Goal: Task Accomplishment & Management: Complete application form

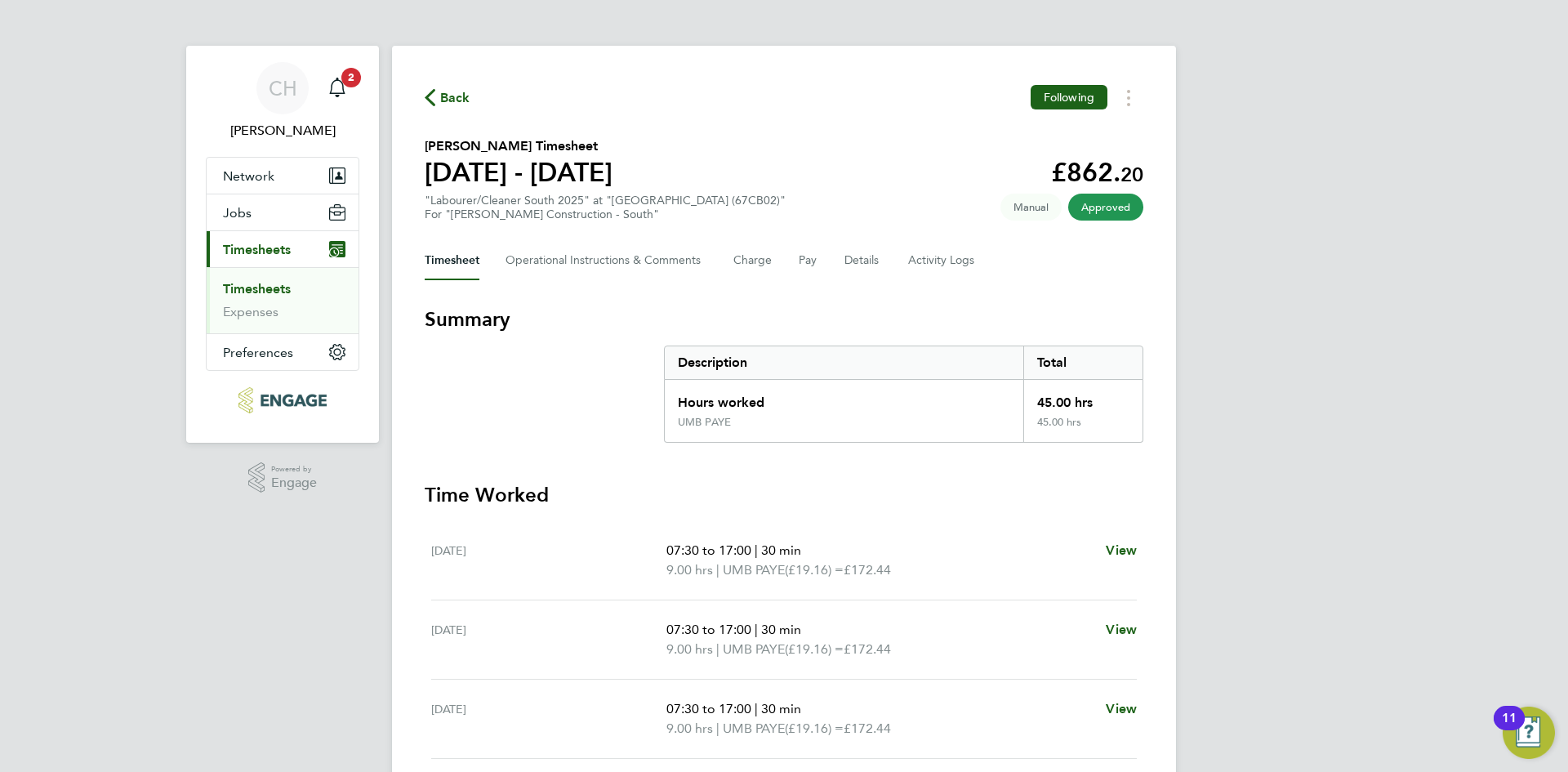
click at [420, 97] on div "Back Following [PERSON_NAME] Timesheet [DATE] - [DATE] £862. 20 "Labourer/Clean…" at bounding box center [784, 501] width 784 height 911
click at [429, 96] on icon "button" at bounding box center [430, 97] width 11 height 17
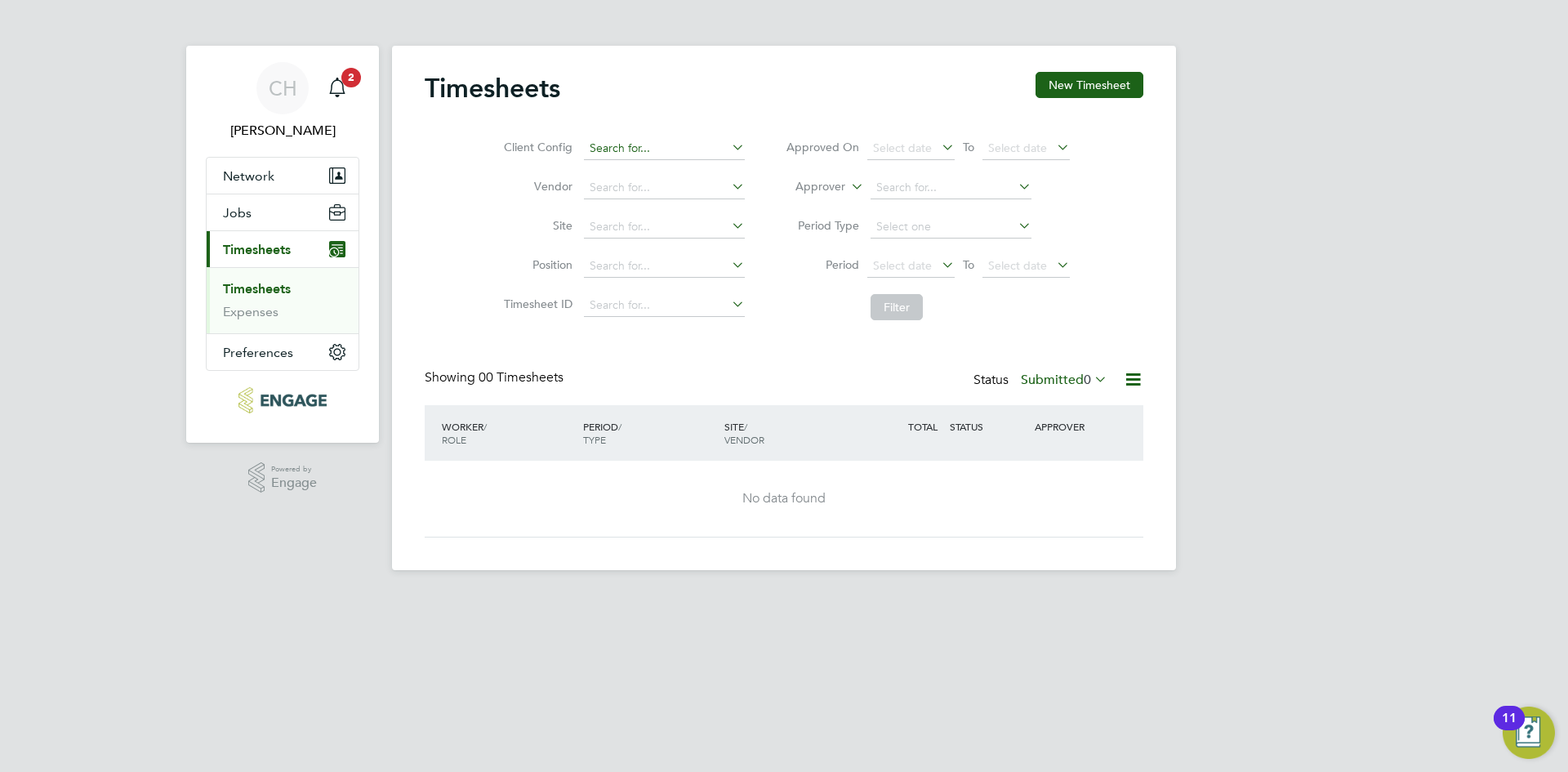
click at [617, 150] on input at bounding box center [665, 148] width 161 height 23
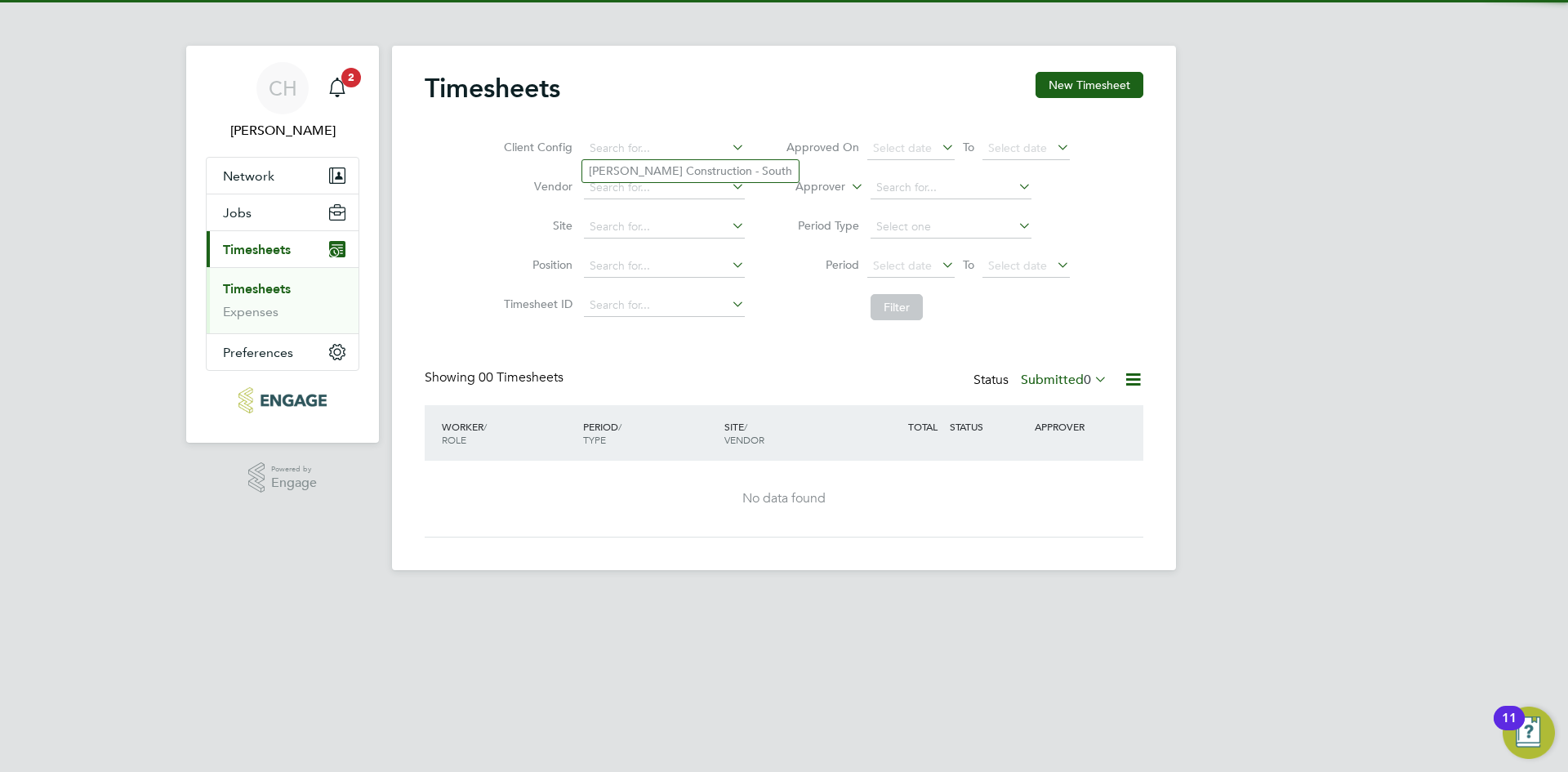
click at [615, 159] on ul "[PERSON_NAME] Construction - South" at bounding box center [691, 171] width 218 height 24
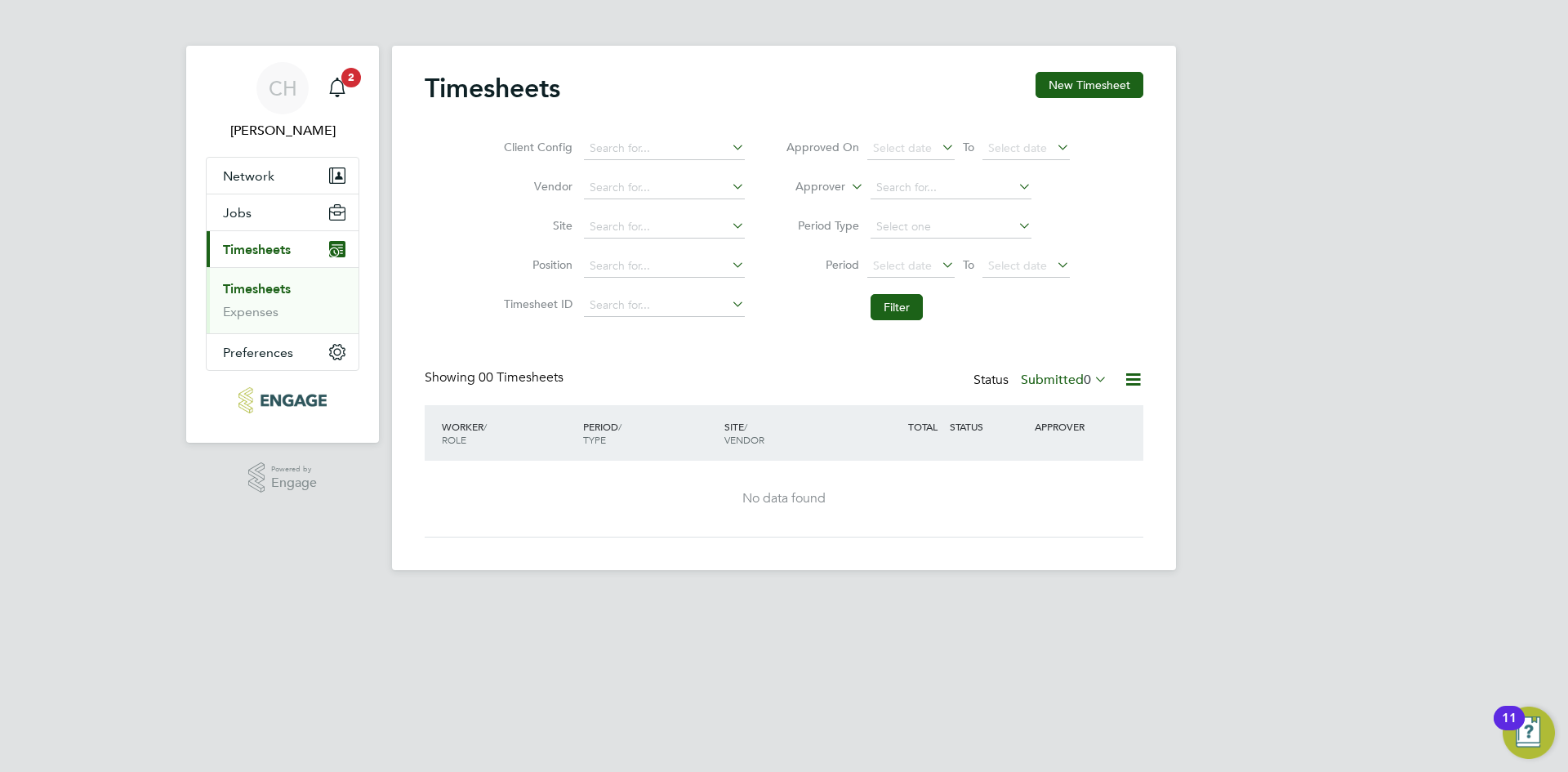
click at [615, 165] on li "Client Config" at bounding box center [622, 149] width 287 height 39
click at [615, 140] on input at bounding box center [665, 148] width 161 height 23
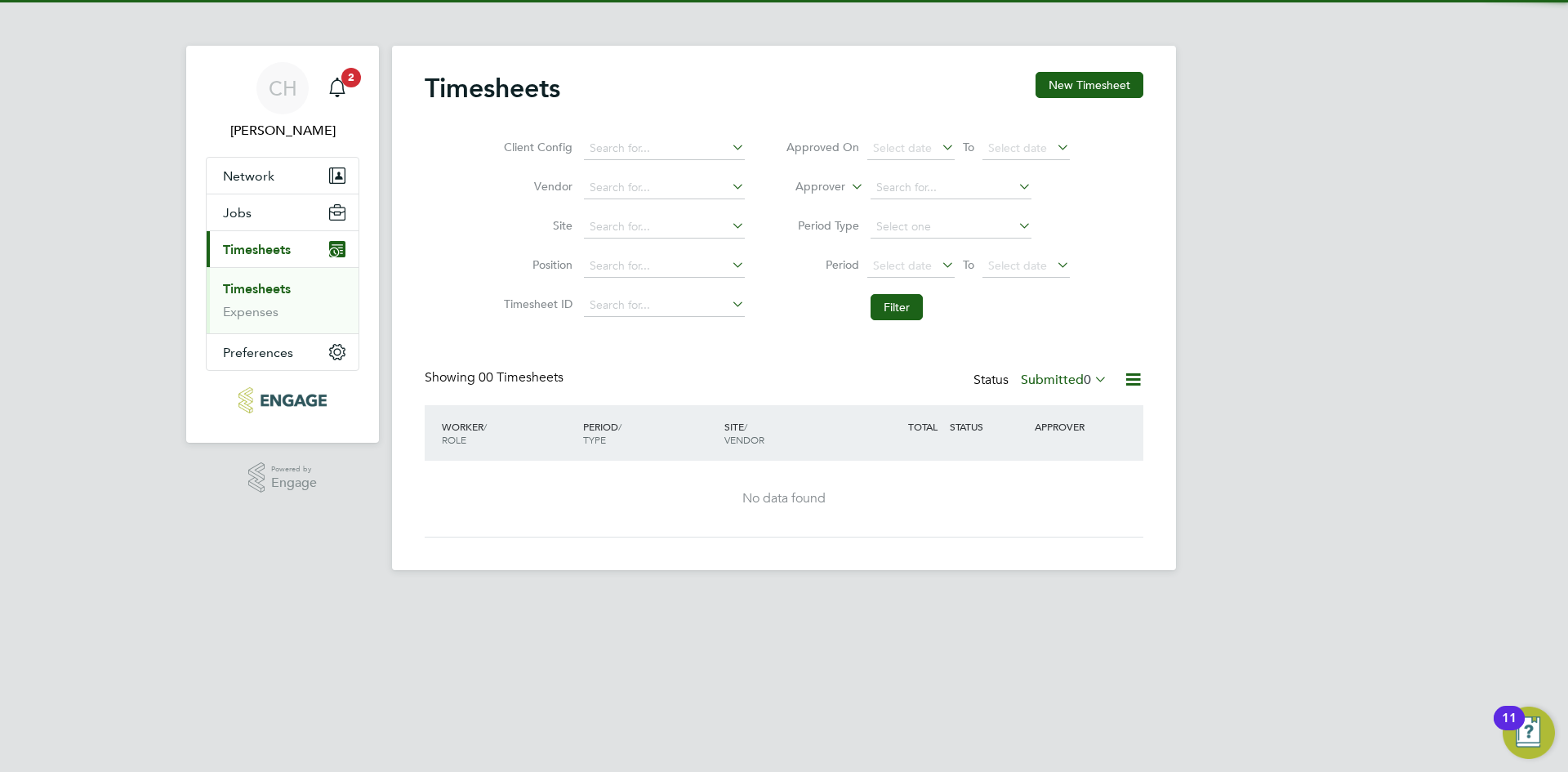
click at [619, 171] on li "[PERSON_NAME] Construction - South" at bounding box center [691, 171] width 217 height 22
type input "[PERSON_NAME] Construction - South"
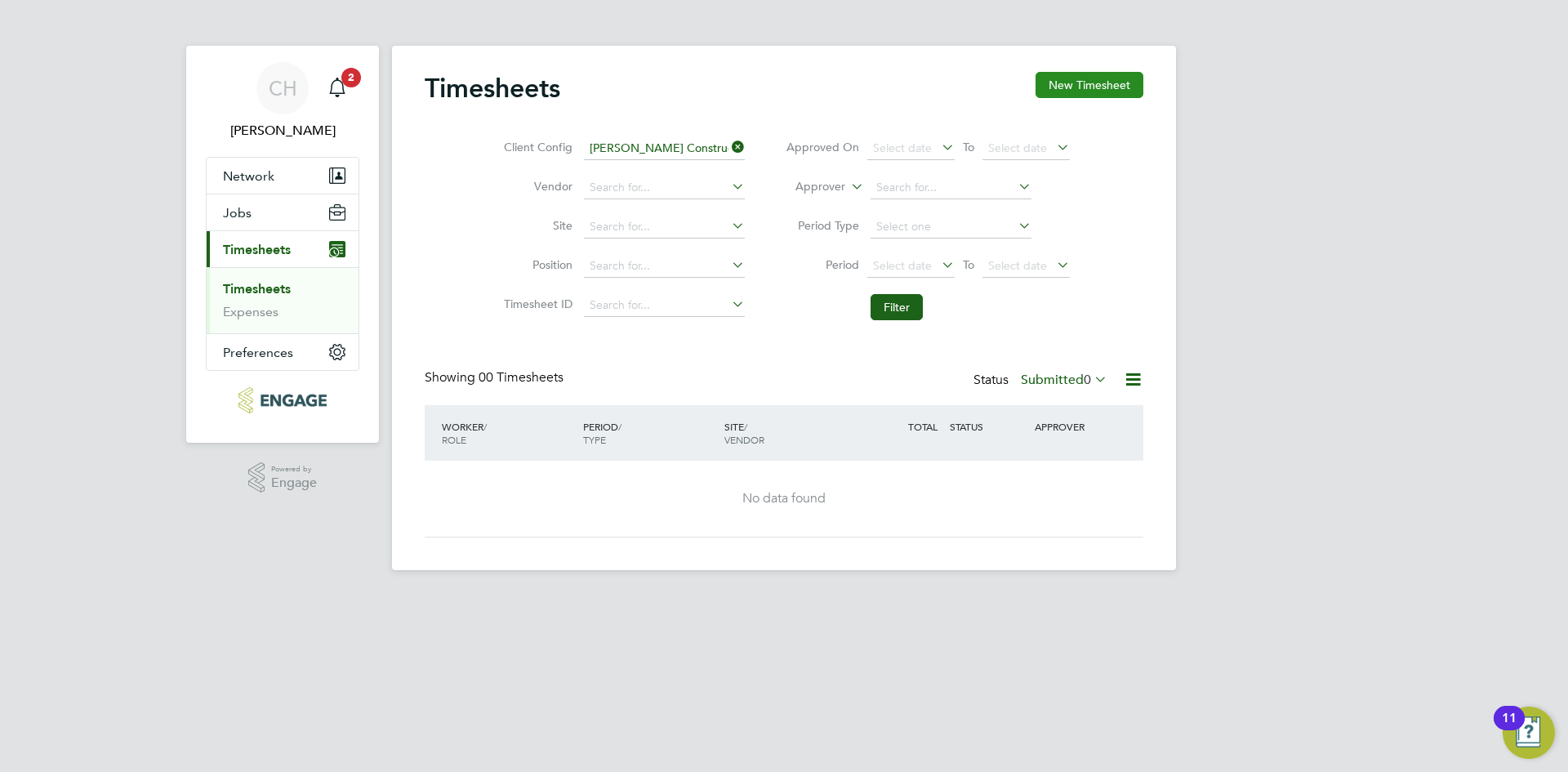
click at [1073, 94] on button "New Timesheet" at bounding box center [1089, 85] width 107 height 26
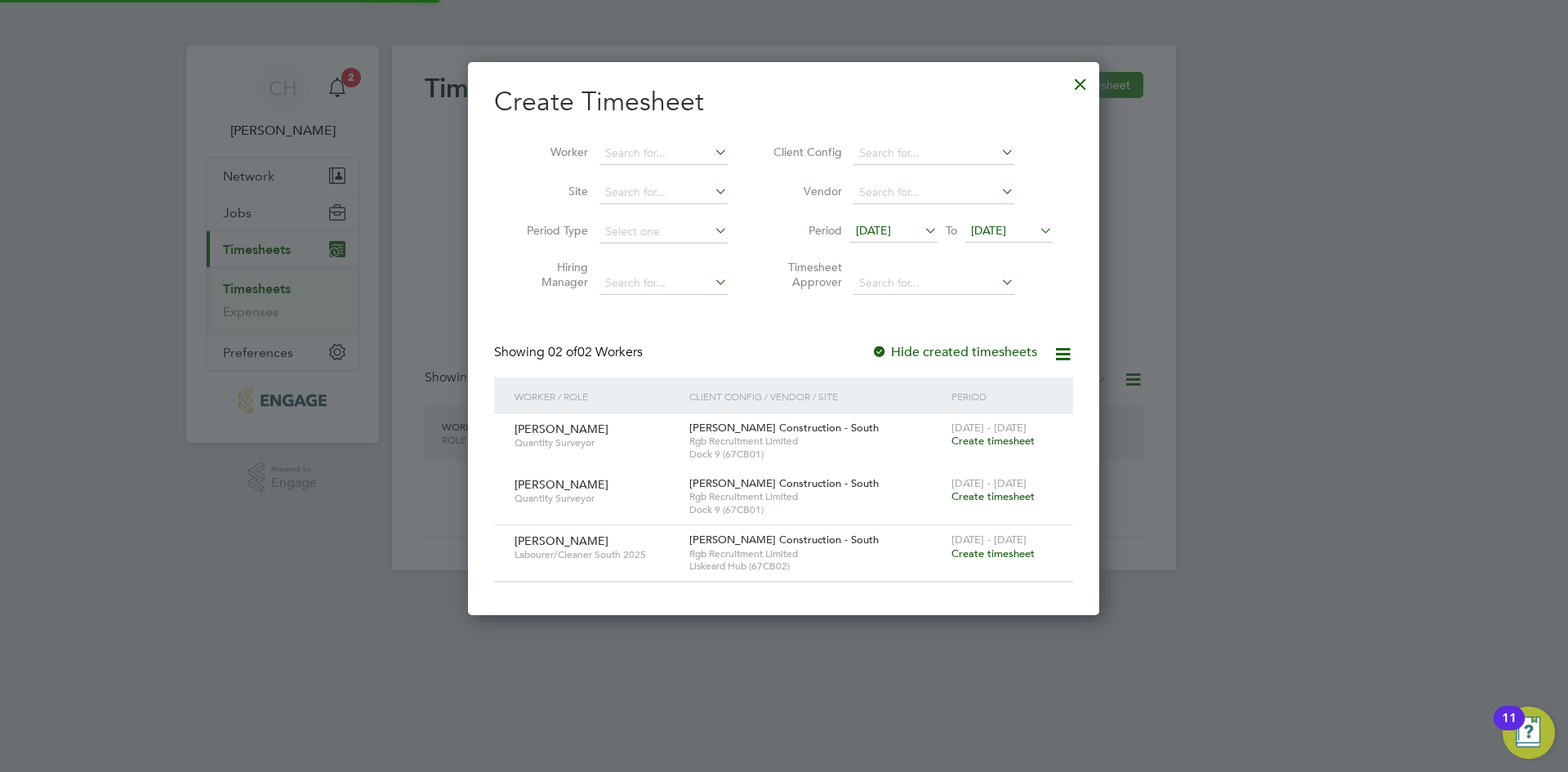
scroll to position [552, 633]
click at [990, 550] on span "Create timesheet" at bounding box center [993, 553] width 84 height 14
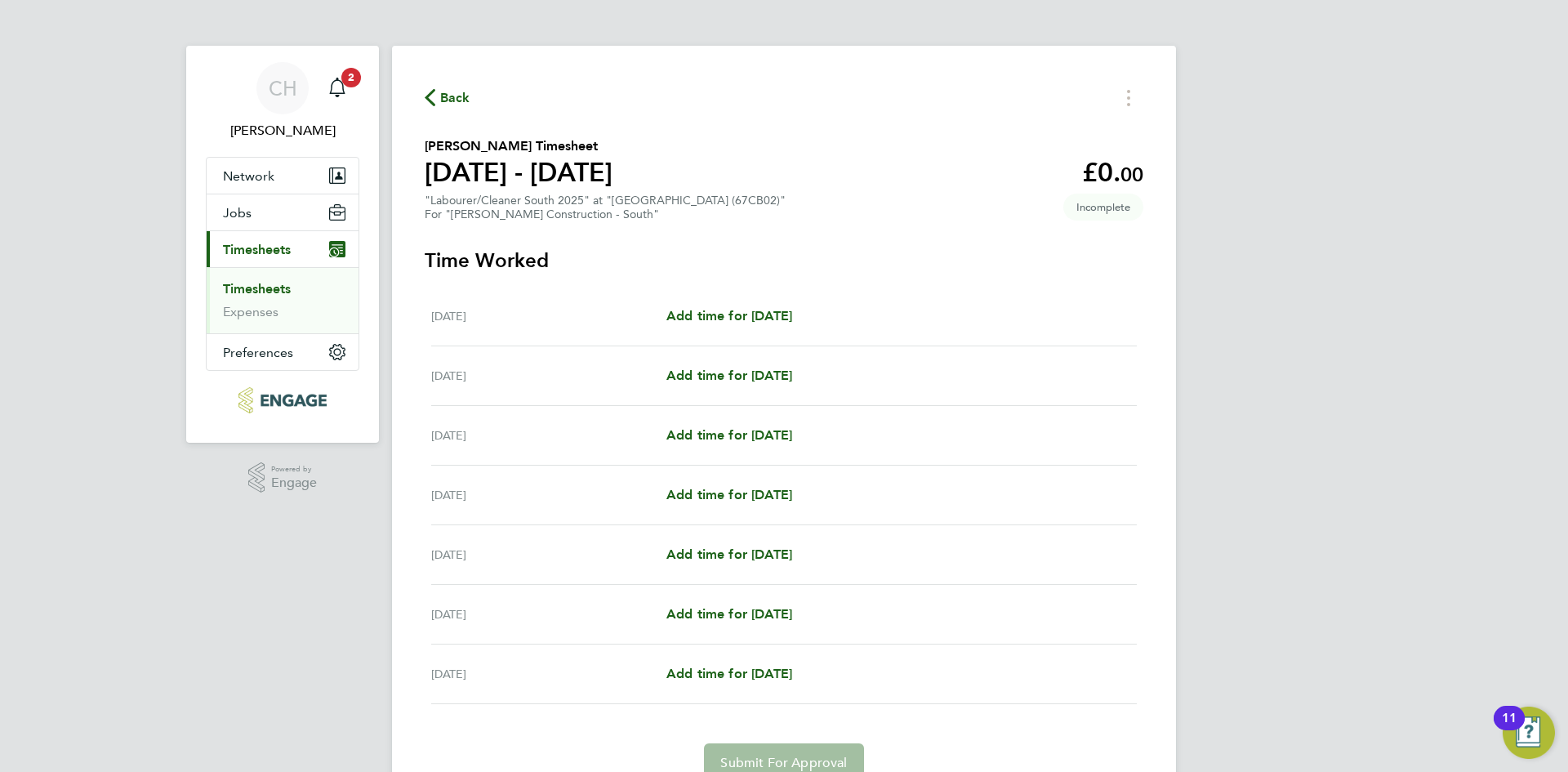
scroll to position [76, 0]
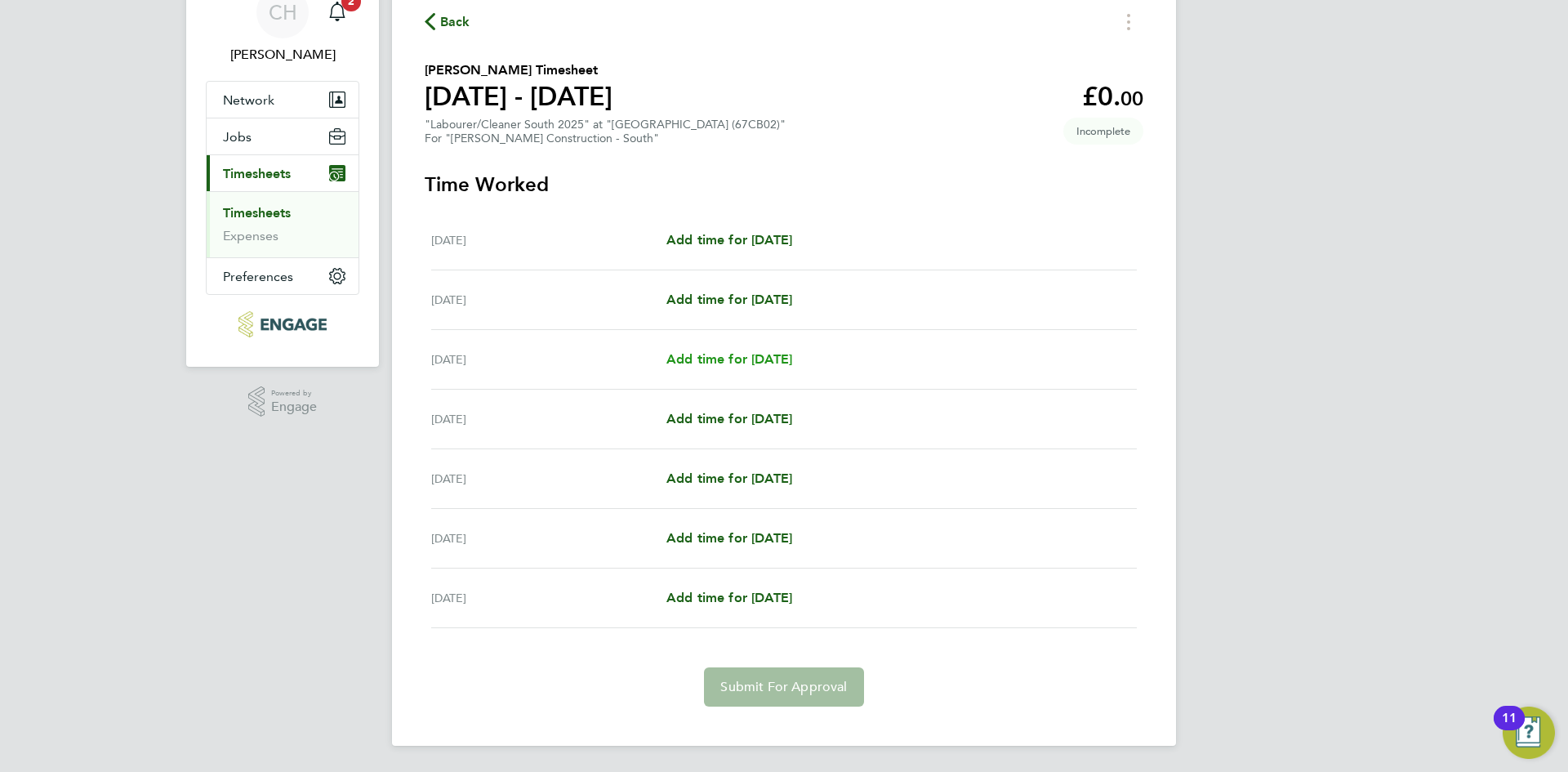
click at [706, 353] on span "Add time for [DATE]" at bounding box center [729, 359] width 126 height 15
select select "30"
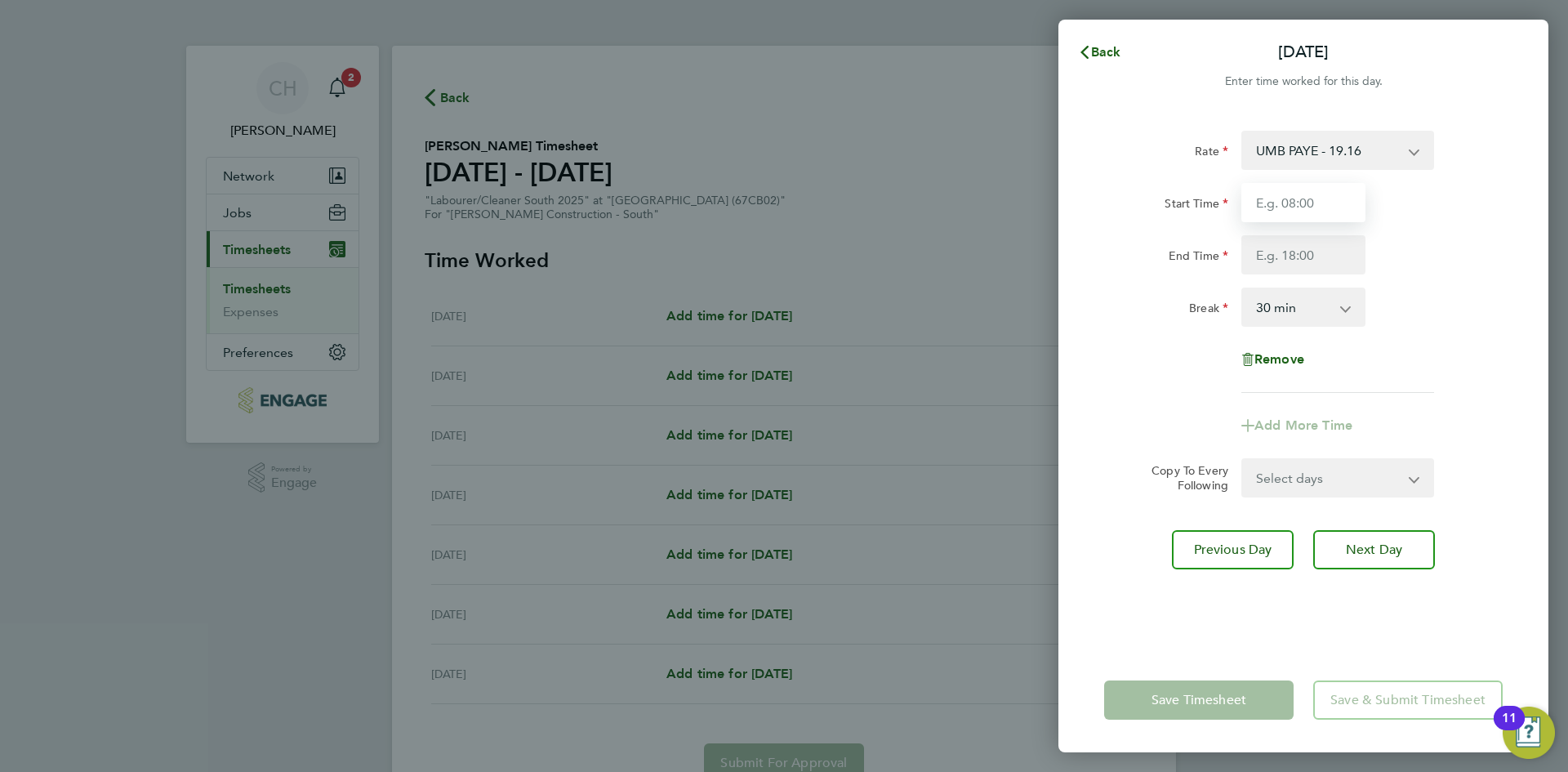
click at [1295, 198] on input "Start Time" at bounding box center [1303, 202] width 124 height 39
type input "07:30"
drag, startPoint x: 1307, startPoint y: 235, endPoint x: 1306, endPoint y: 251, distance: 16.0
click at [1307, 235] on input "End Time" at bounding box center [1303, 255] width 124 height 39
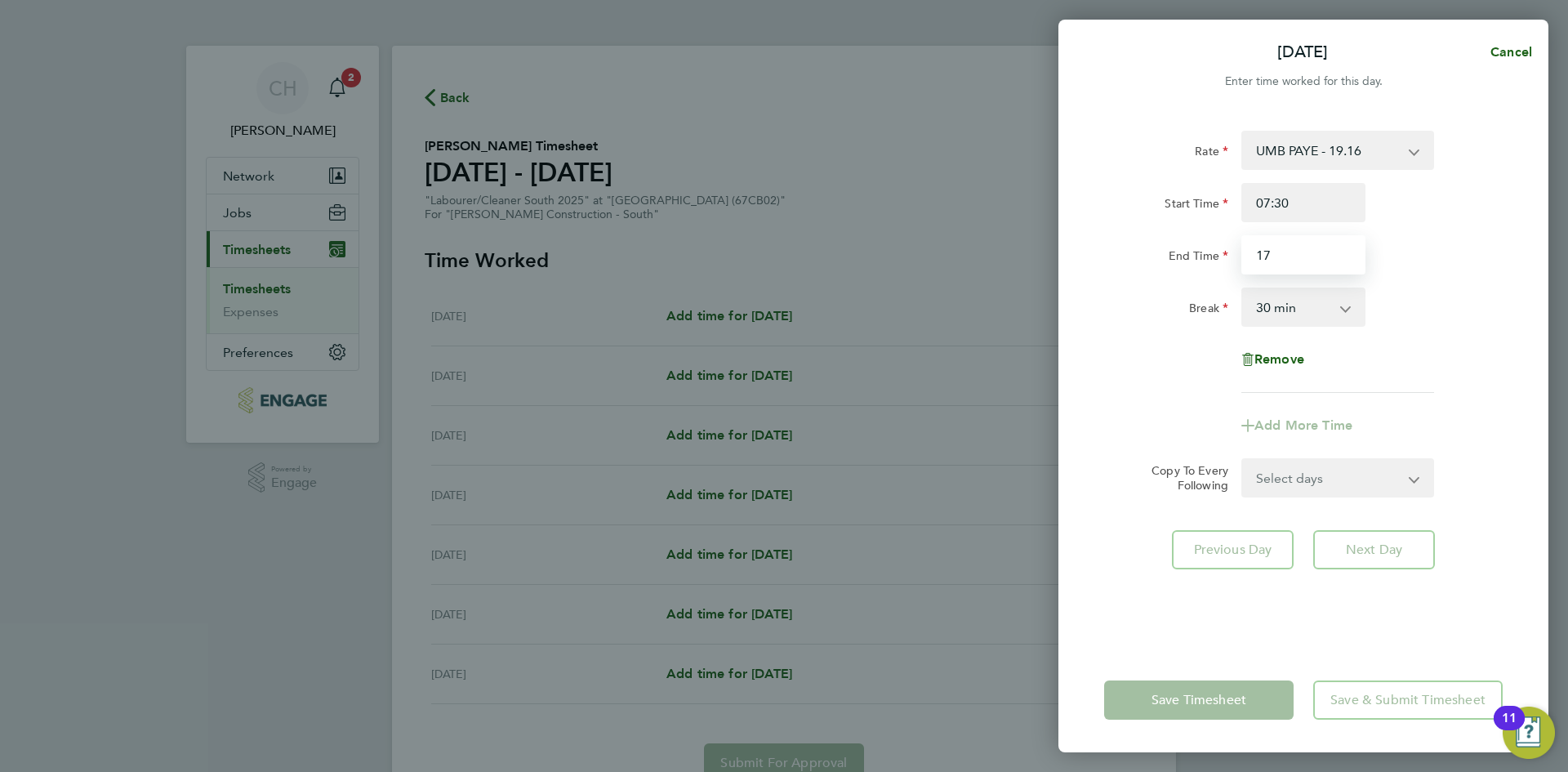
type input "17:00"
click at [1425, 308] on div "Break 0 min 15 min 30 min 45 min 60 min 75 min 90 min" at bounding box center [1303, 307] width 412 height 39
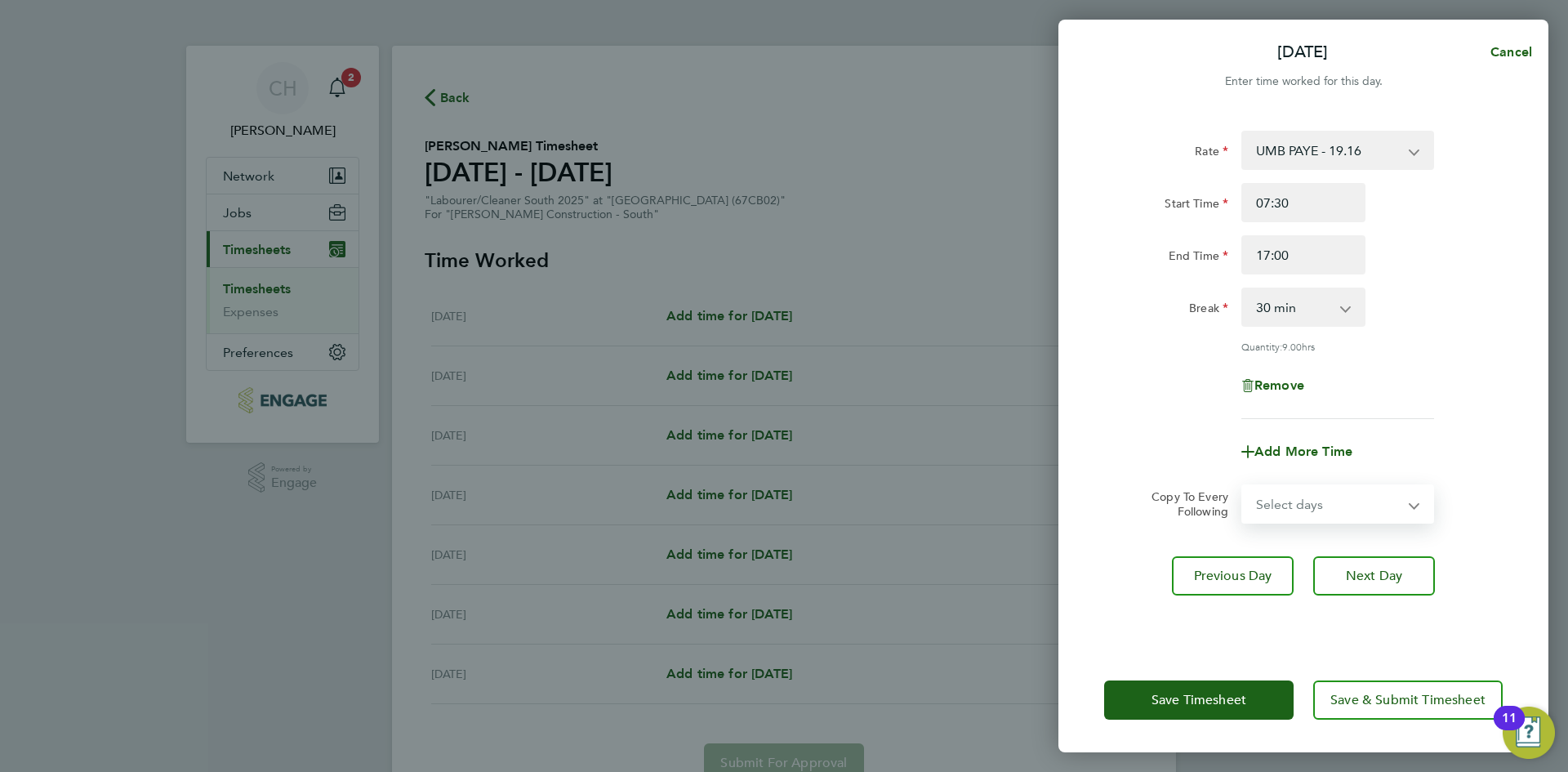
click at [1317, 509] on select "Select days Day [DATE] [DATE] [DATE] [DATE]" at bounding box center [1329, 504] width 172 height 36
select select "DAY"
click at [1243, 486] on select "Select days Day [DATE] [DATE] [DATE] [DATE]" at bounding box center [1329, 504] width 172 height 36
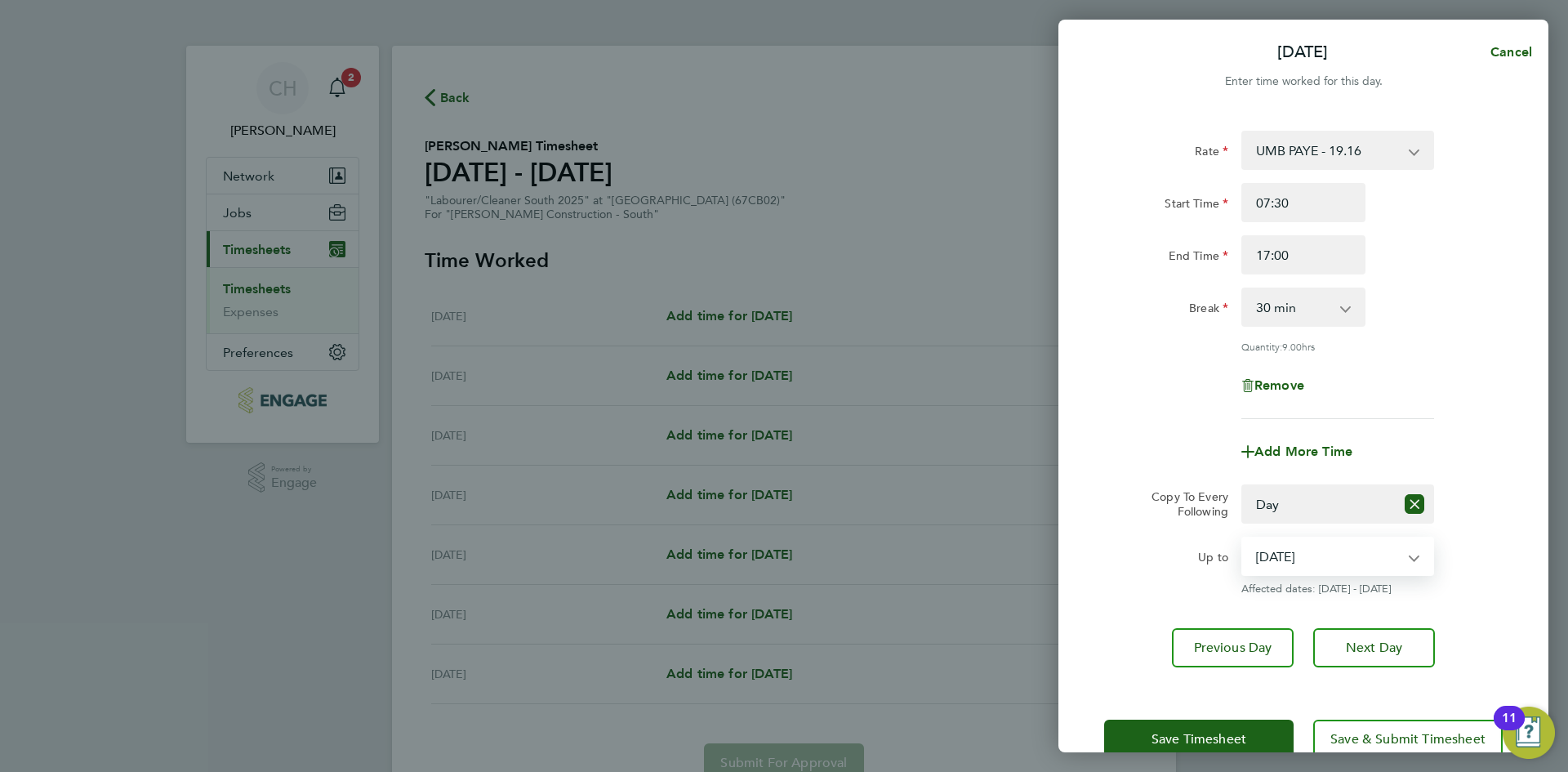
click at [1291, 551] on select "[DATE] [DATE] [DATE] [DATE]" at bounding box center [1328, 556] width 170 height 36
select select "[DATE]"
click at [1243, 538] on select "[DATE] [DATE] [DATE] [DATE]" at bounding box center [1328, 556] width 170 height 36
click at [1215, 732] on span "Save Timesheet" at bounding box center [1199, 738] width 95 height 16
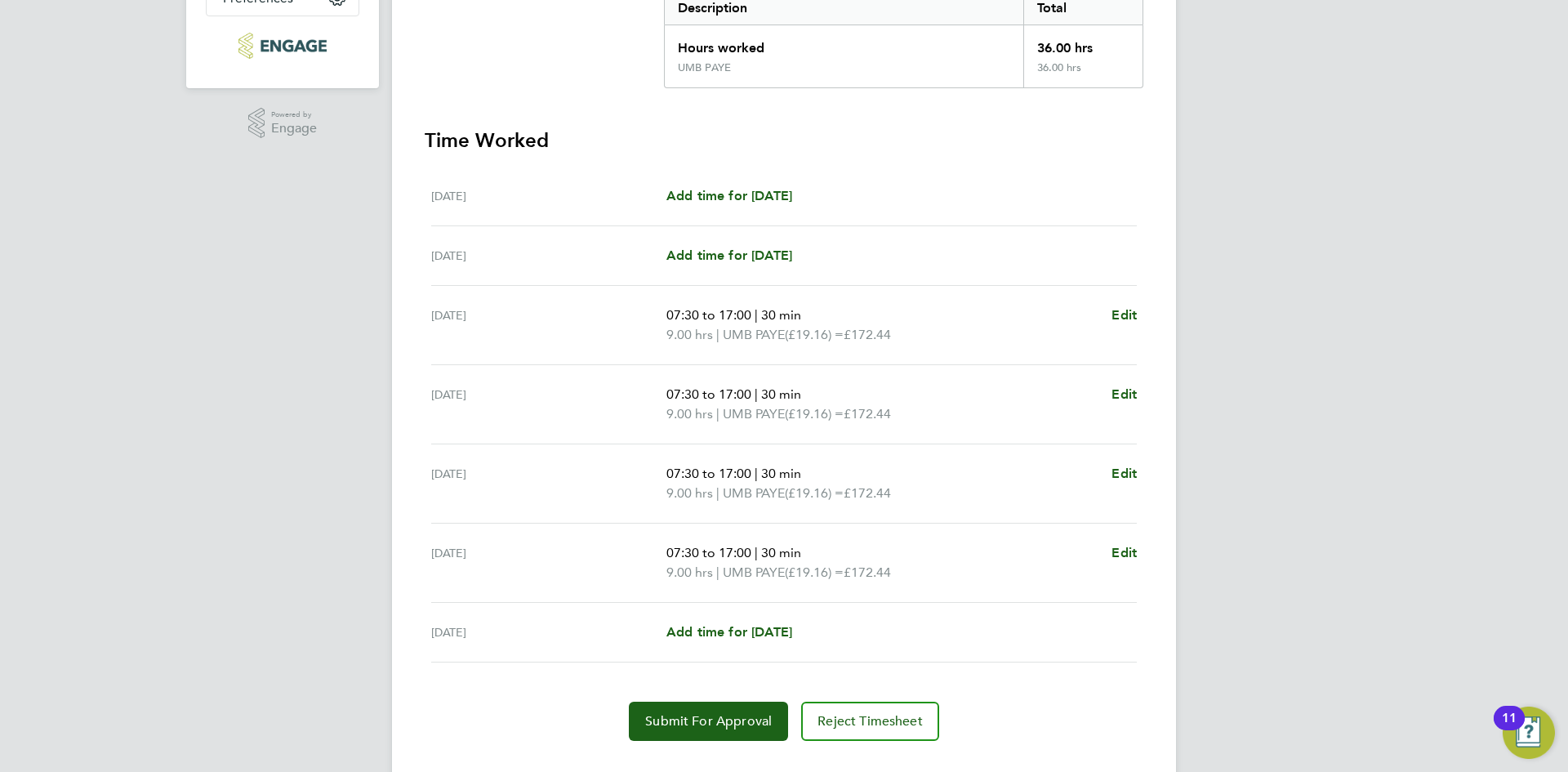
scroll to position [389, 0]
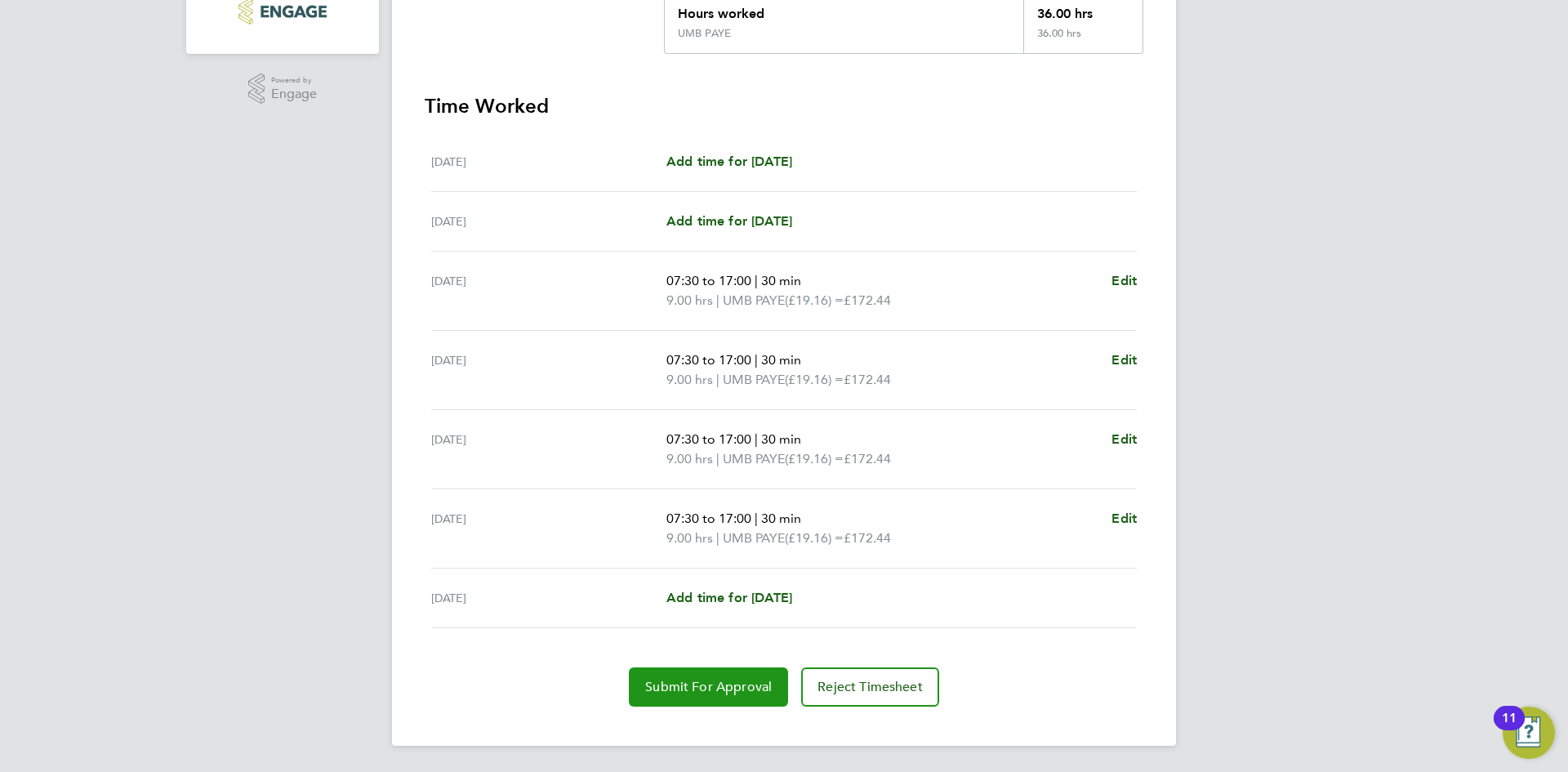
click at [715, 678] on button "Submit For Approval" at bounding box center [709, 687] width 159 height 39
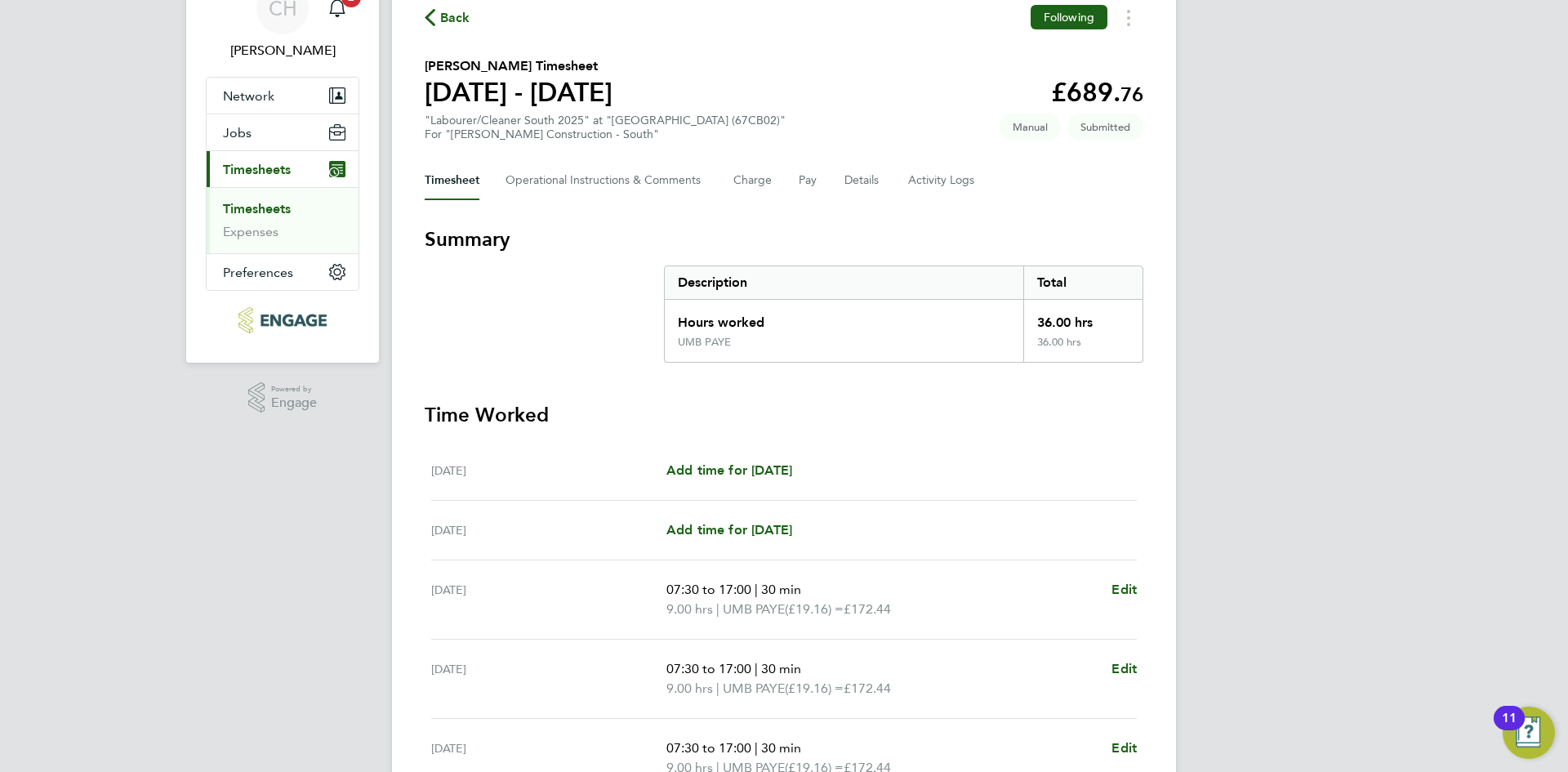
scroll to position [0, 0]
